Goal: Find specific page/section: Find specific page/section

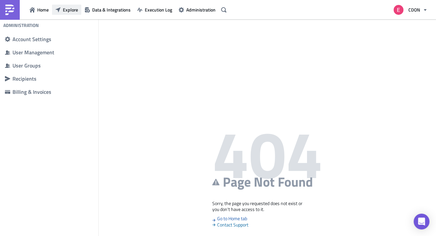
click at [65, 12] on span "Explore" at bounding box center [70, 9] width 15 height 7
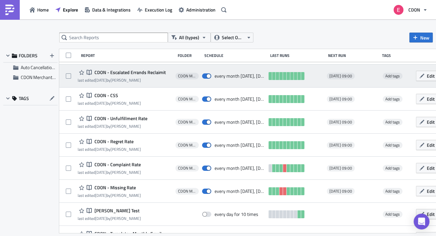
scroll to position [59, 0]
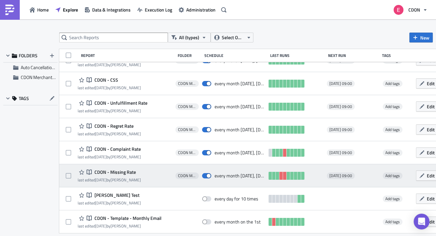
click at [102, 170] on span "CDON - Missing Rate" at bounding box center [114, 172] width 43 height 6
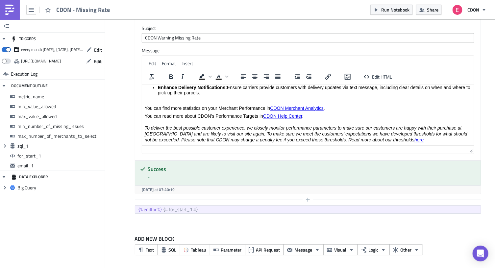
scroll to position [32807, 32529]
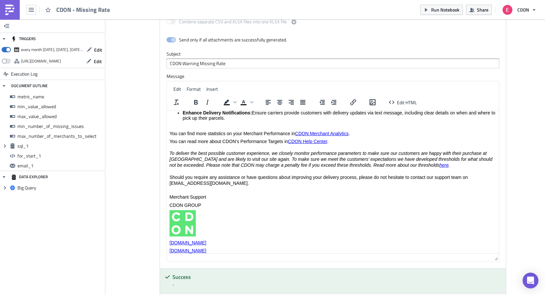
drag, startPoint x: 497, startPoint y: 177, endPoint x: 498, endPoint y: 267, distance: 90.1
